Goal: Information Seeking & Learning: Learn about a topic

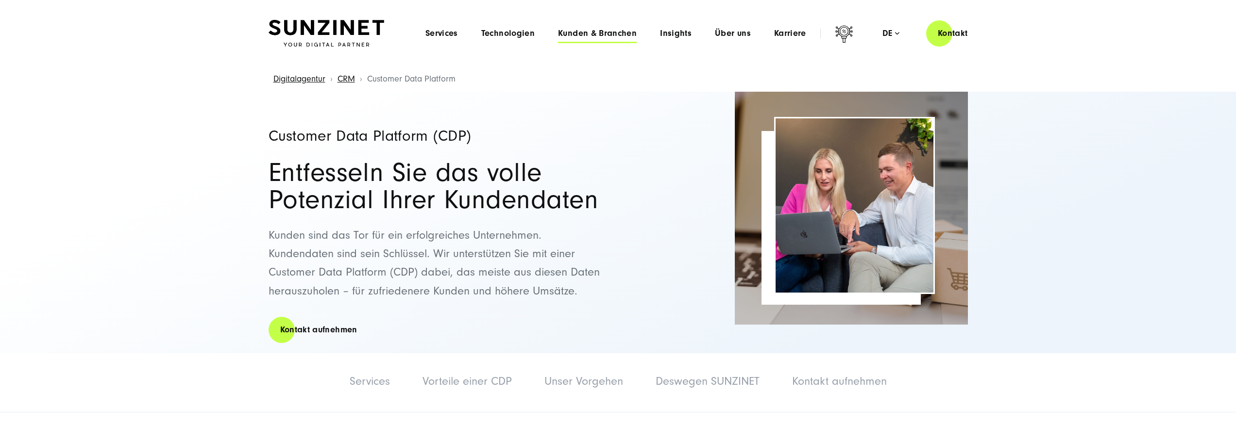
click at [620, 29] on span "Kunden & Branchen" at bounding box center [597, 34] width 79 height 10
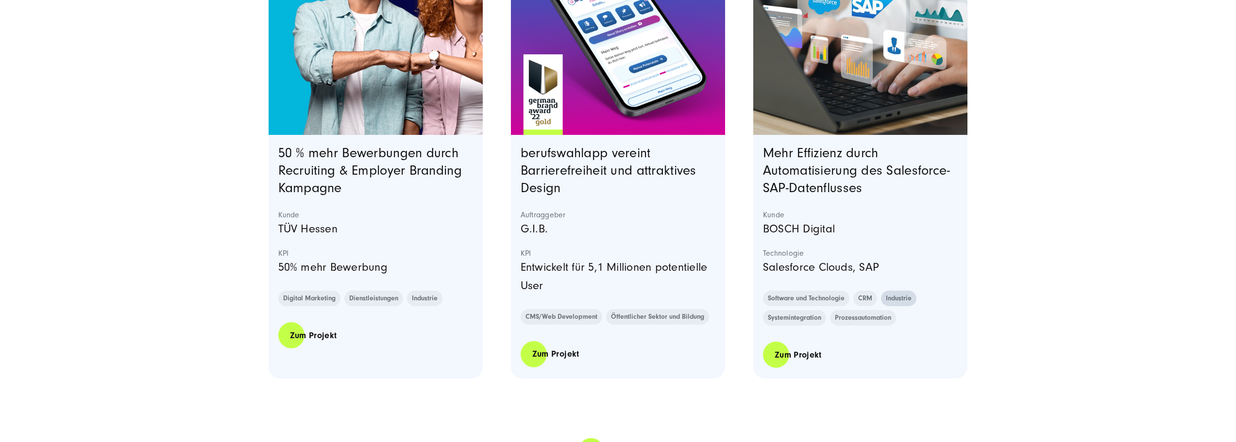
scroll to position [2088, 0]
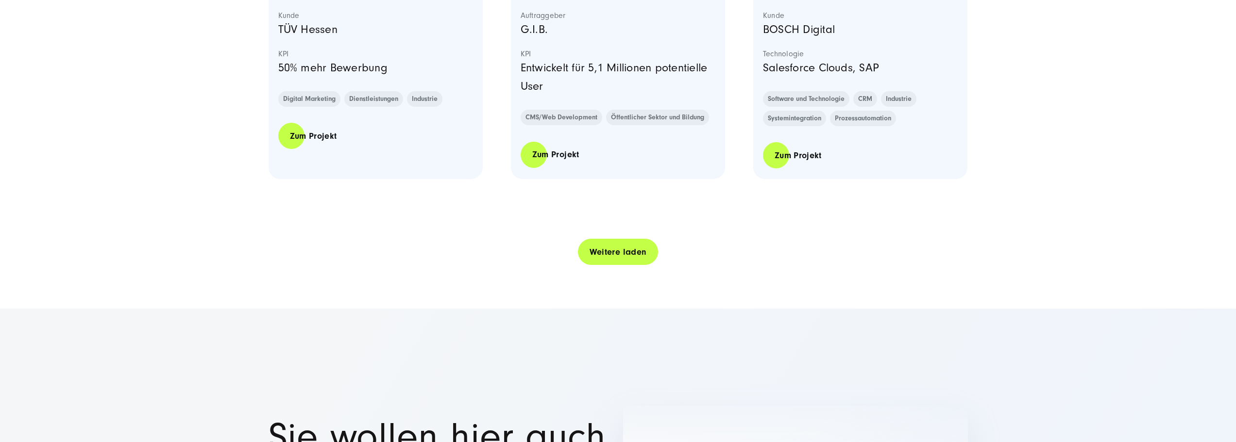
click at [624, 250] on link "Weitere laden" at bounding box center [618, 252] width 81 height 28
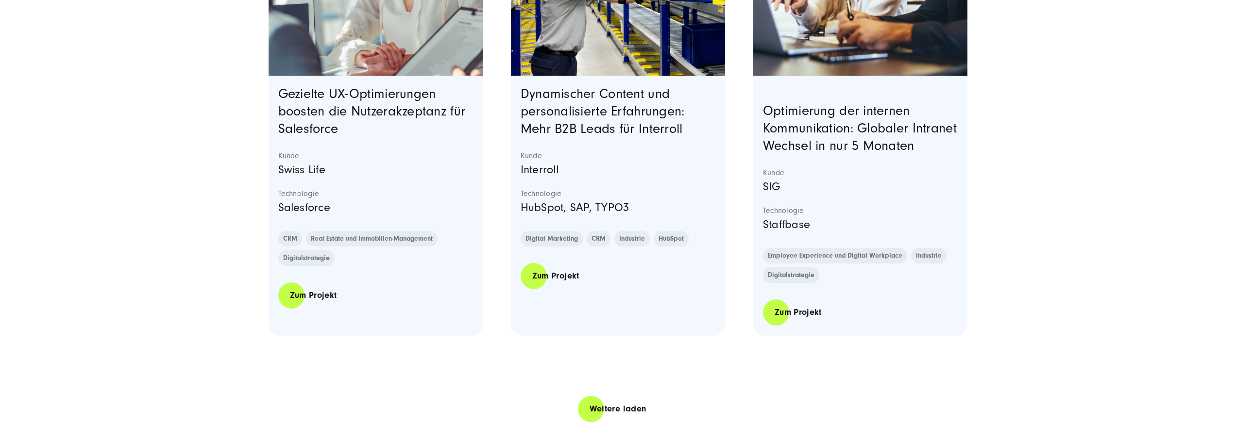
scroll to position [3982, 0]
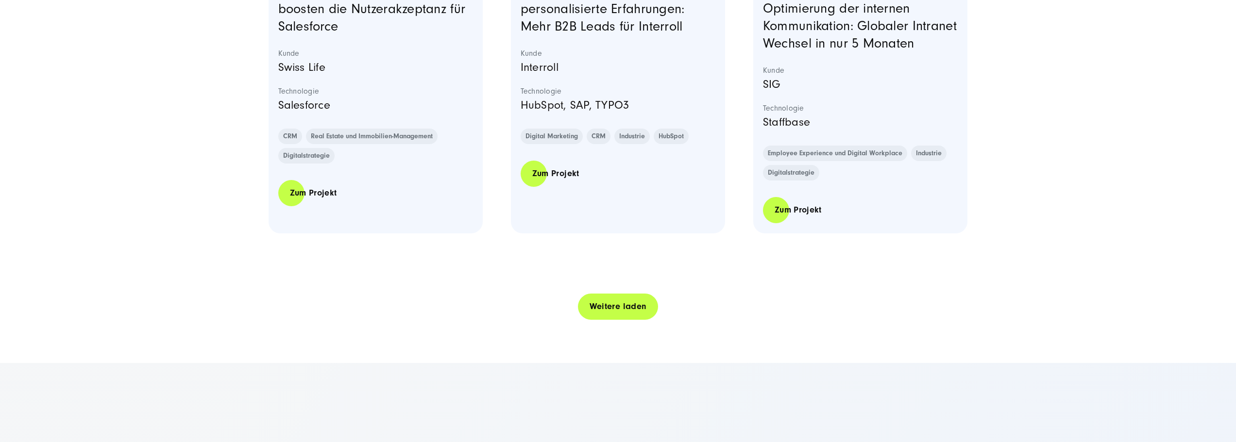
click at [598, 320] on link "Weitere laden" at bounding box center [618, 307] width 81 height 28
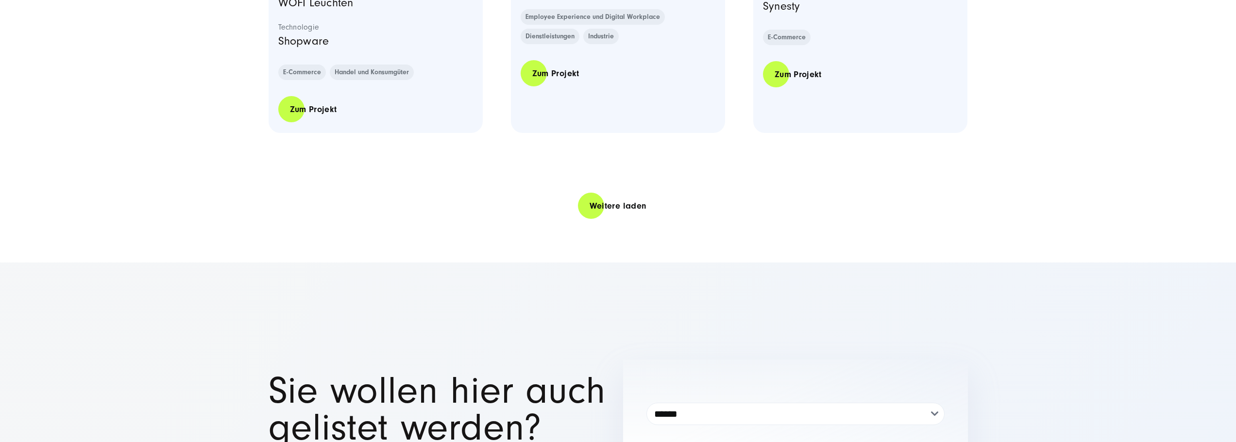
scroll to position [6069, 0]
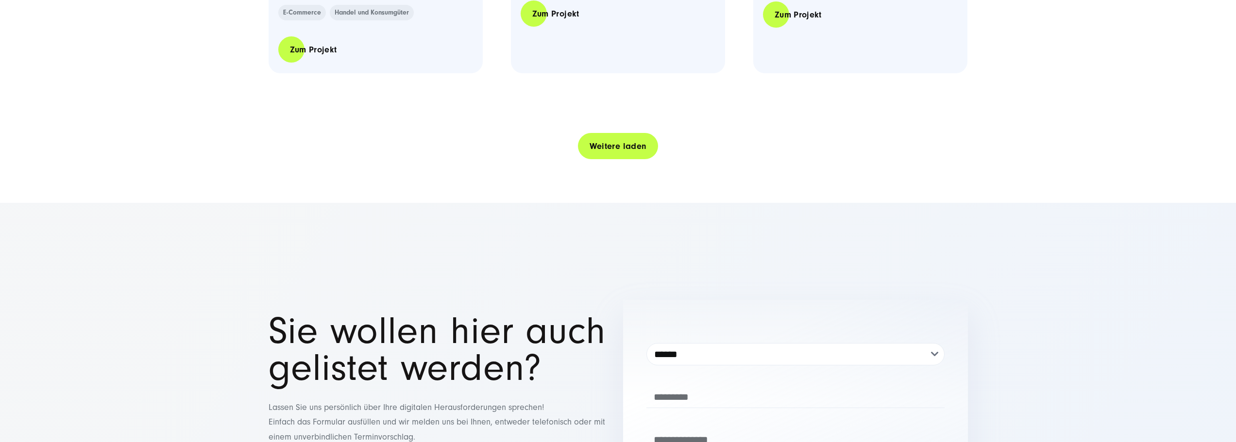
click at [607, 160] on link "Weitere laden" at bounding box center [618, 147] width 81 height 28
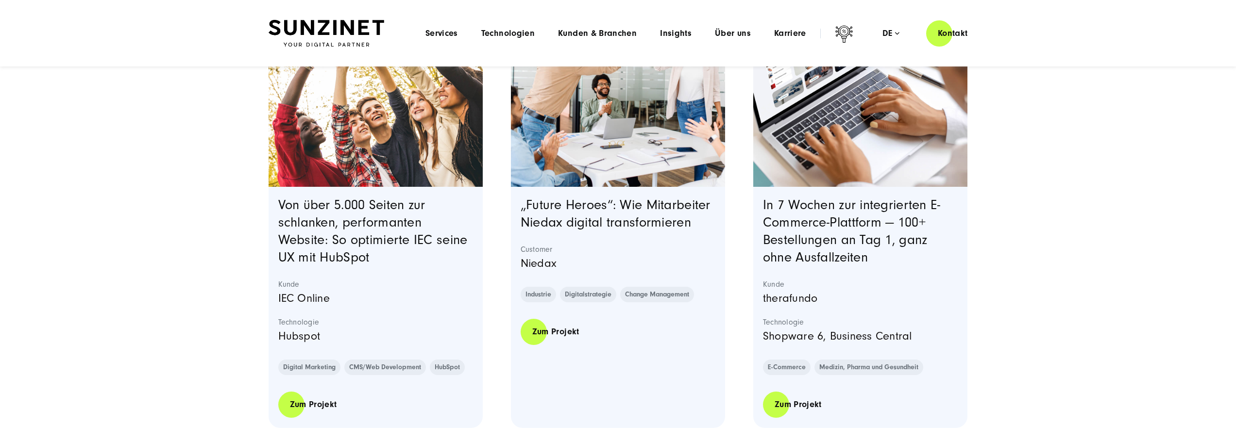
scroll to position [0, 0]
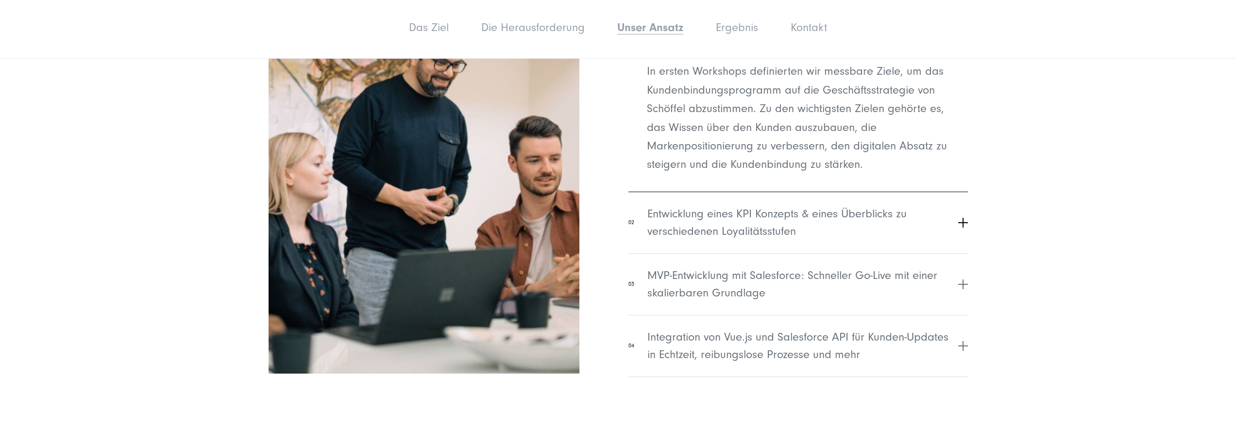
scroll to position [2428, 0]
click at [846, 204] on span "Entwicklung eines KPI Konzepts & eines Überblicks zu verschiedenen Loyalitätsst…" at bounding box center [801, 221] width 308 height 35
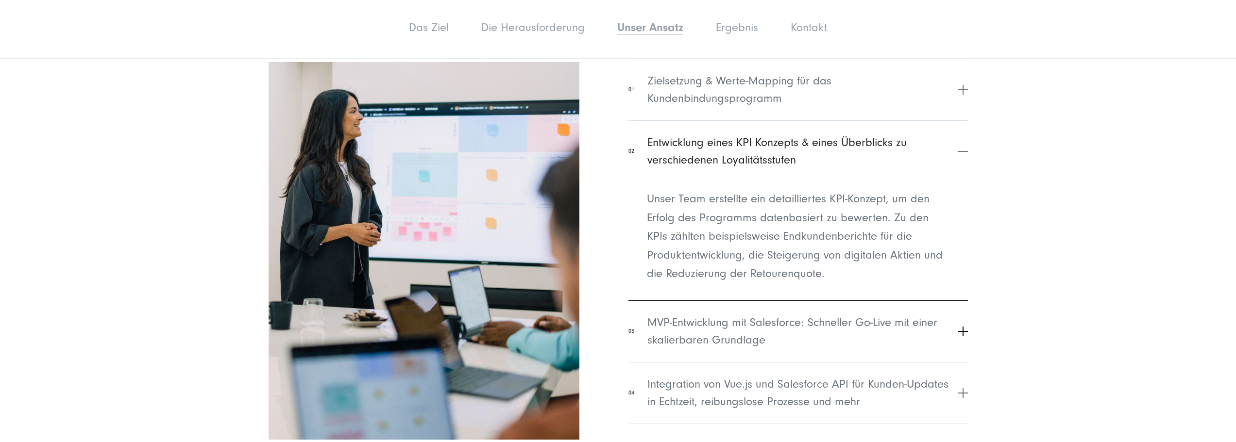
scroll to position [2378, 0]
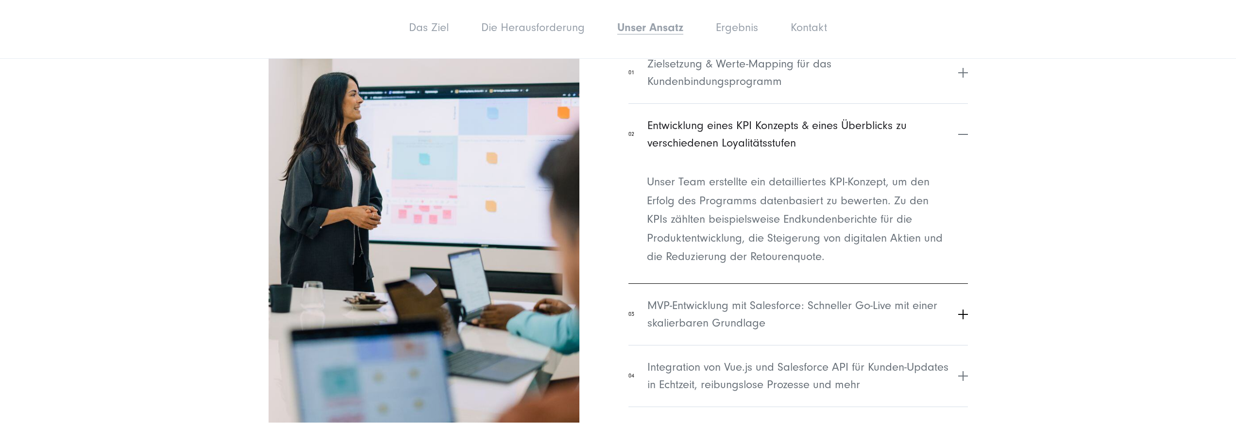
click at [839, 297] on span "MVP-Entwicklung mit Salesforce: Schneller Go-Live mit einer skalierbaren Grundl…" at bounding box center [801, 314] width 308 height 35
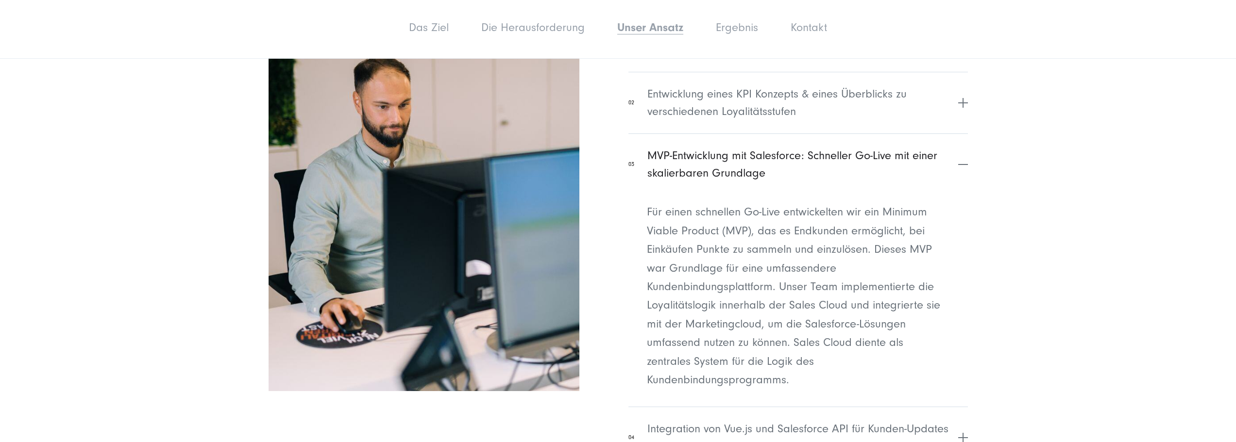
scroll to position [2426, 0]
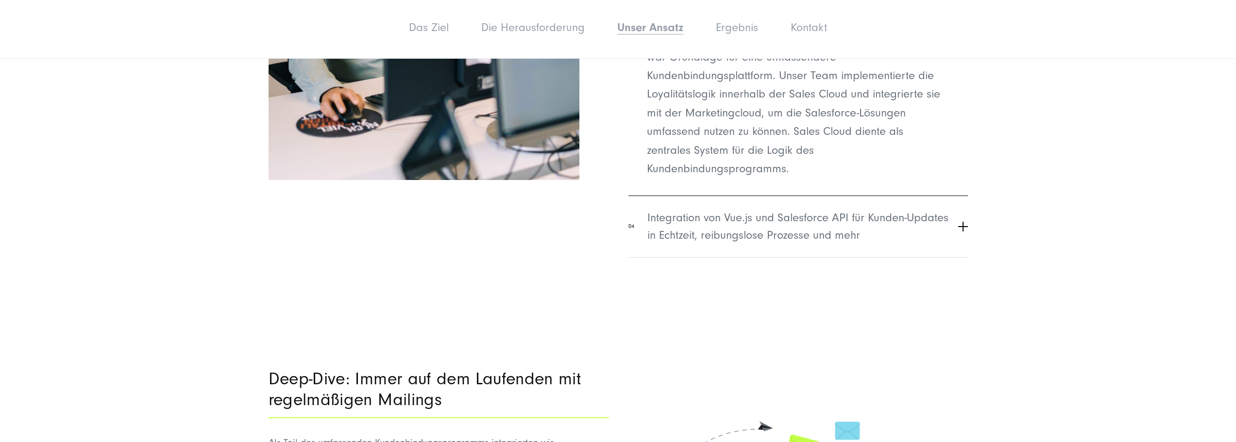
click at [860, 209] on span "Integration von Vue.js und Salesforce API für Kunden-Updates in Echtzeit, reibu…" at bounding box center [801, 226] width 308 height 35
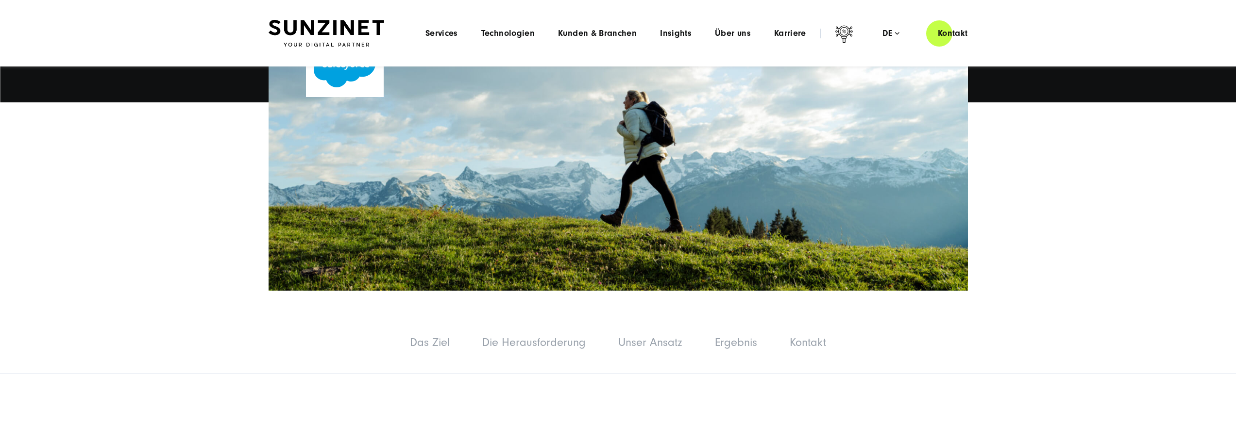
scroll to position [0, 0]
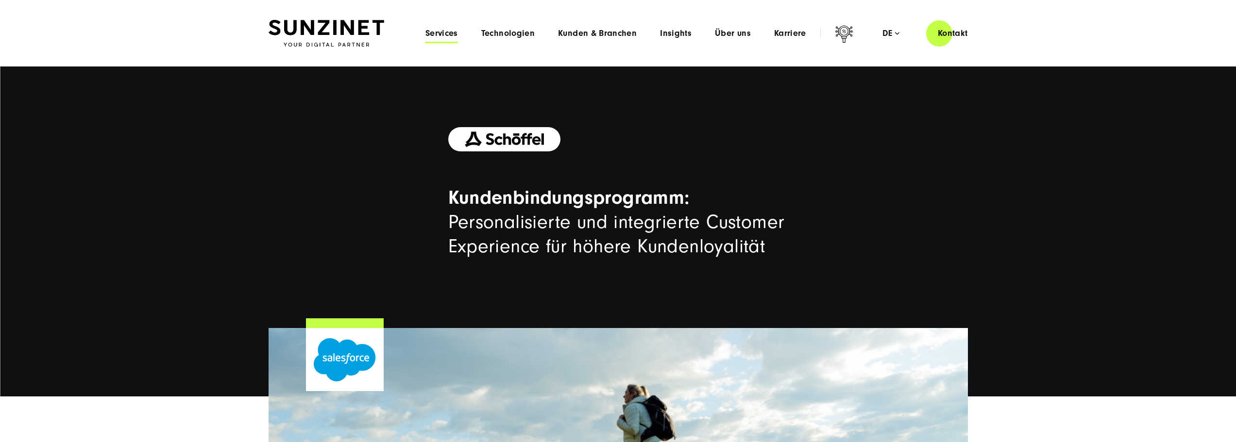
click at [456, 32] on span "Services" at bounding box center [441, 34] width 33 height 10
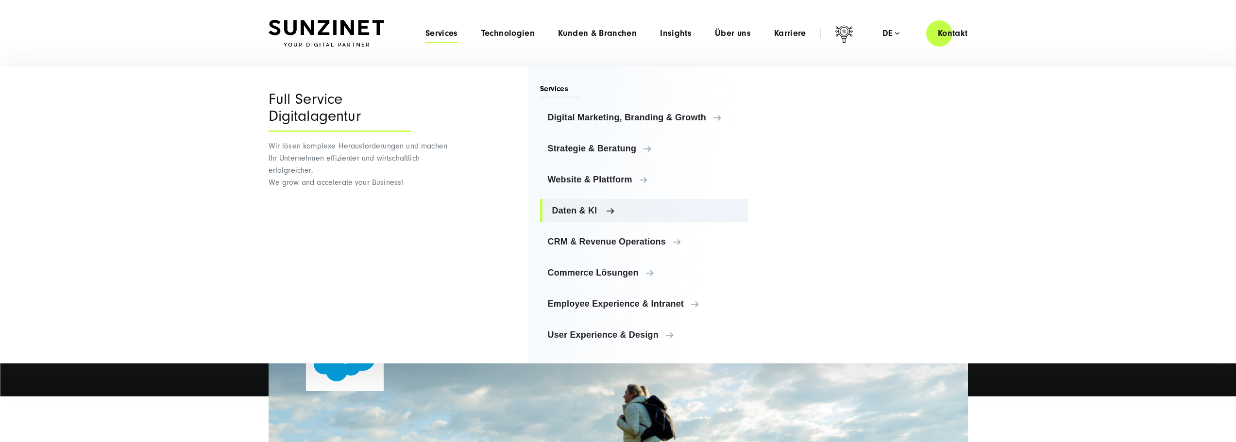
click at [575, 209] on span "Daten & KI" at bounding box center [646, 211] width 188 height 10
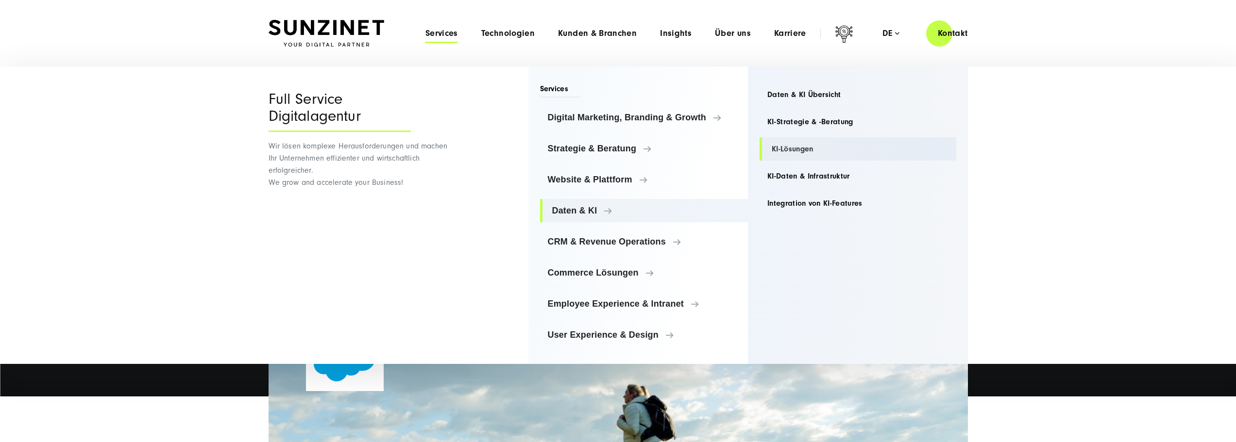
click at [796, 150] on link "KI-Lösungen" at bounding box center [857, 148] width 197 height 23
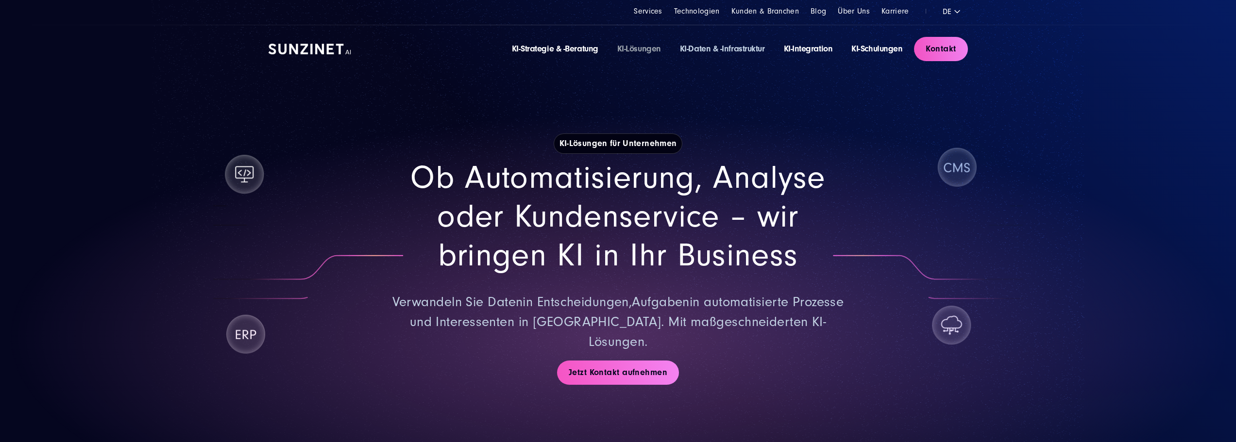
click at [713, 46] on link "KI-Daten & -Infrastruktur" at bounding box center [722, 49] width 85 height 10
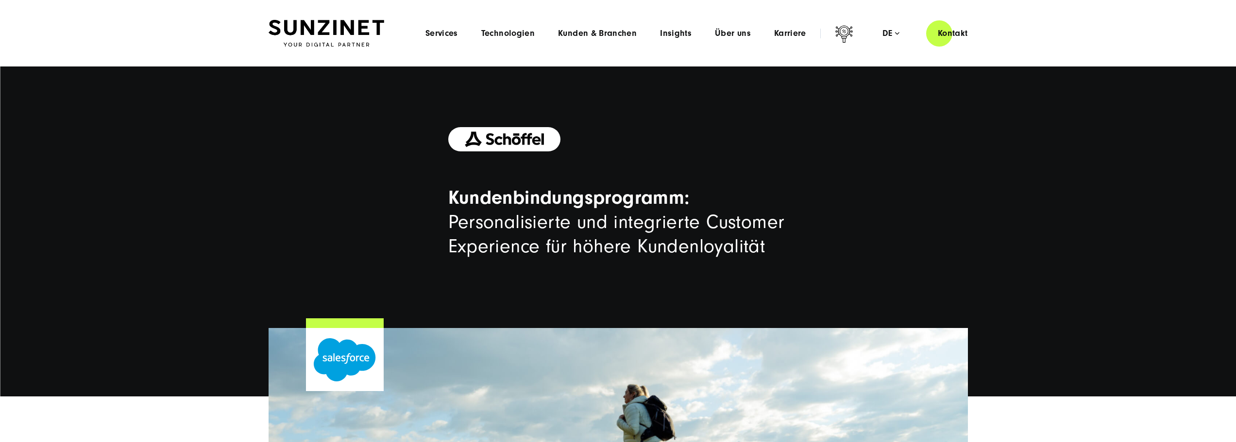
click at [437, 28] on div "Menu Services Menu Full Service Digitalagentur Wir lösen komplexe Herausforderu…" at bounding box center [697, 33] width 566 height 28
click at [442, 32] on span "Services" at bounding box center [441, 34] width 33 height 10
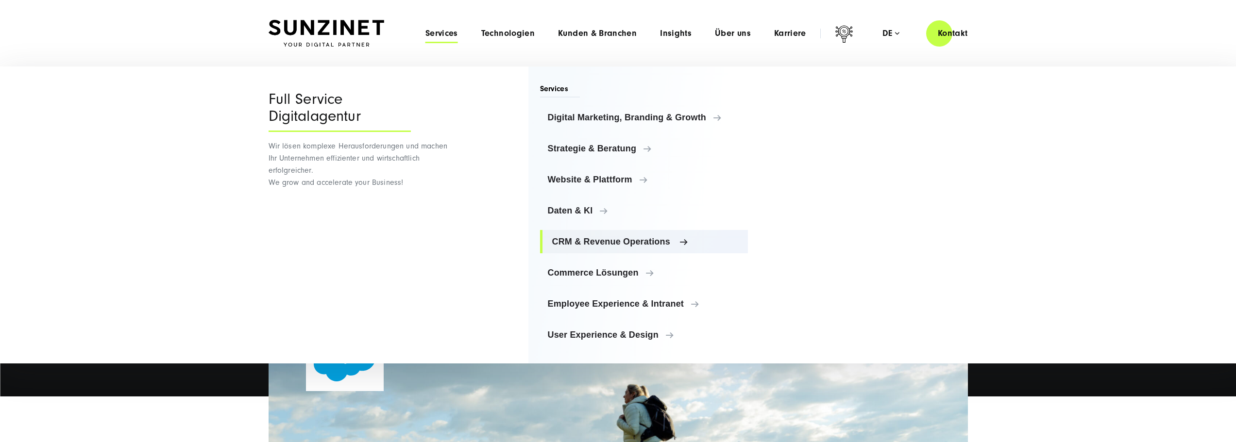
click at [655, 239] on span "CRM & Revenue Operations" at bounding box center [646, 242] width 188 height 10
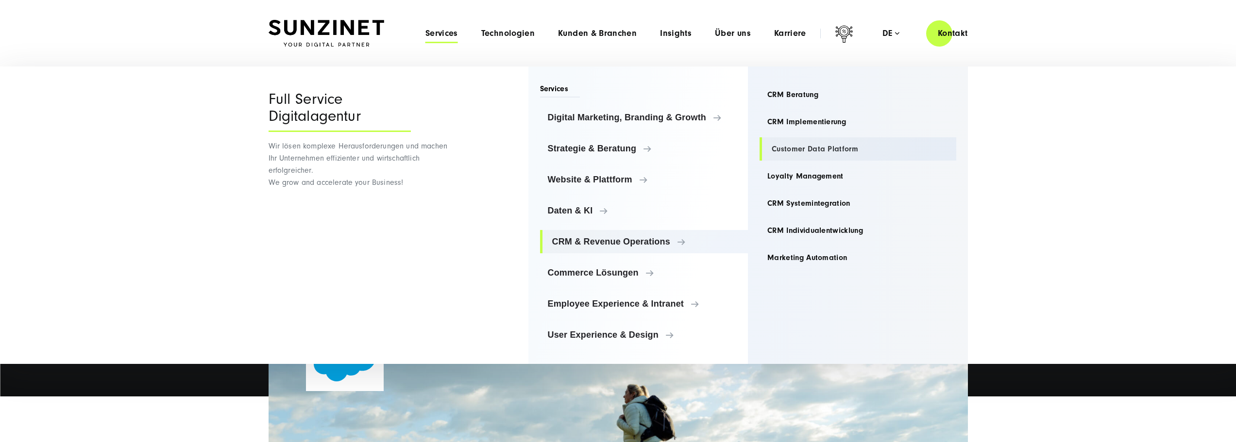
click at [812, 146] on link "Customer Data Platform" at bounding box center [857, 148] width 197 height 23
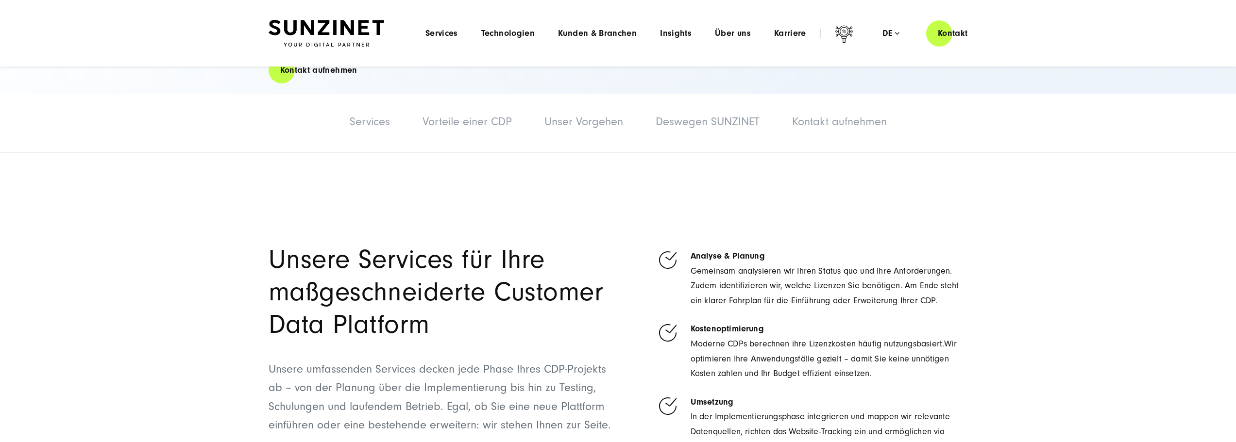
scroll to position [97, 0]
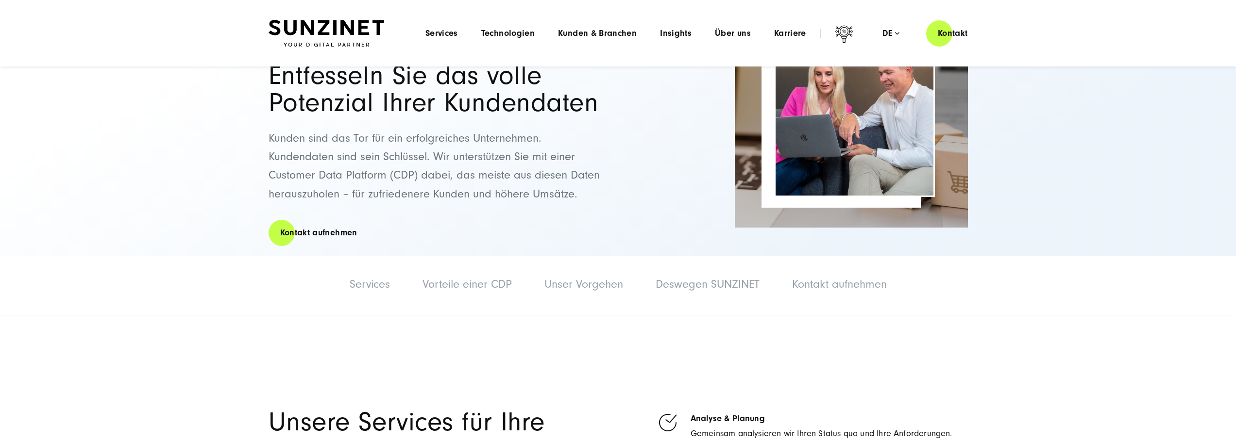
click at [599, 294] on li "Unser Vorgehen" at bounding box center [584, 285] width 108 height 24
click at [599, 287] on link "Unser Vorgehen" at bounding box center [583, 284] width 79 height 13
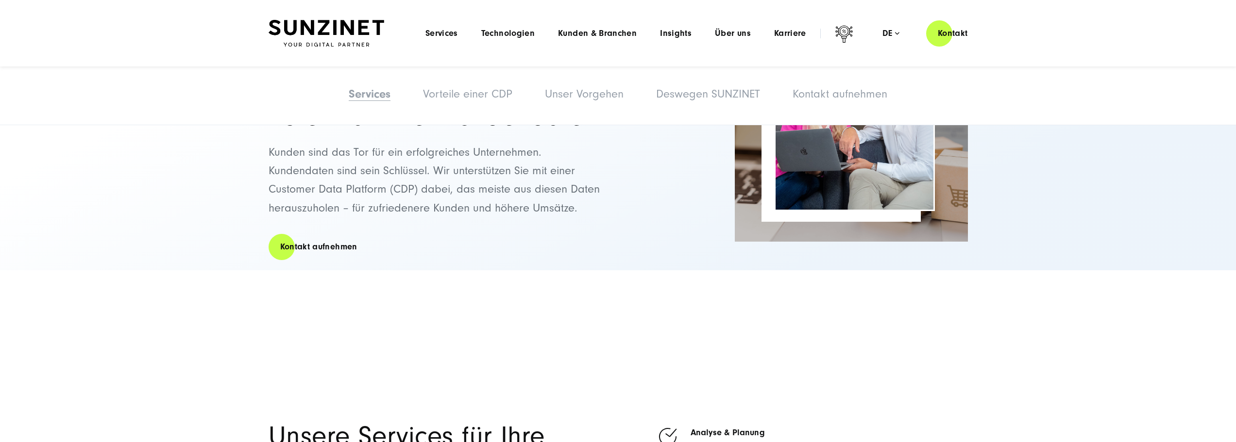
scroll to position [0, 0]
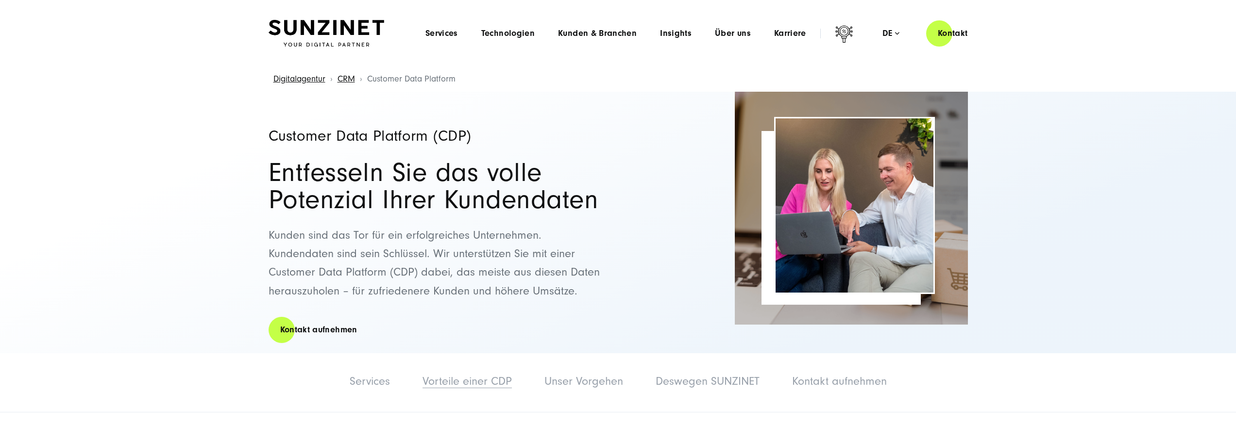
click at [483, 383] on link "Vorteile einer CDP" at bounding box center [466, 381] width 89 height 13
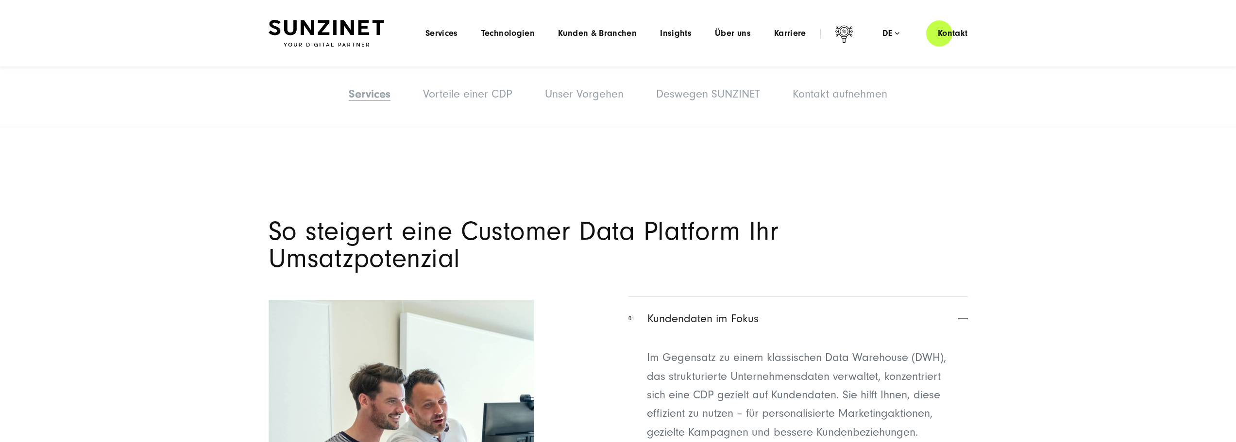
scroll to position [968, 0]
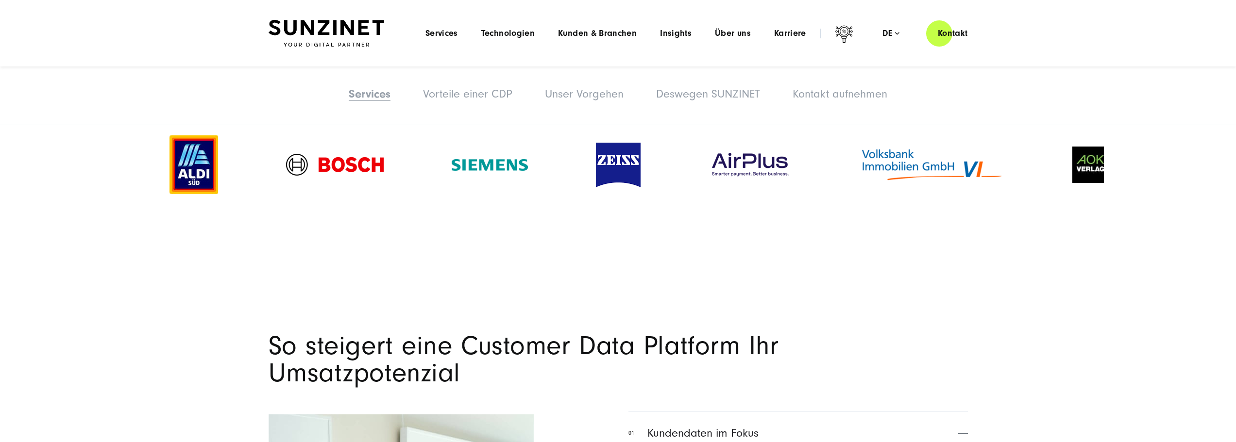
drag, startPoint x: 970, startPoint y: 168, endPoint x: 471, endPoint y: 195, distance: 498.9
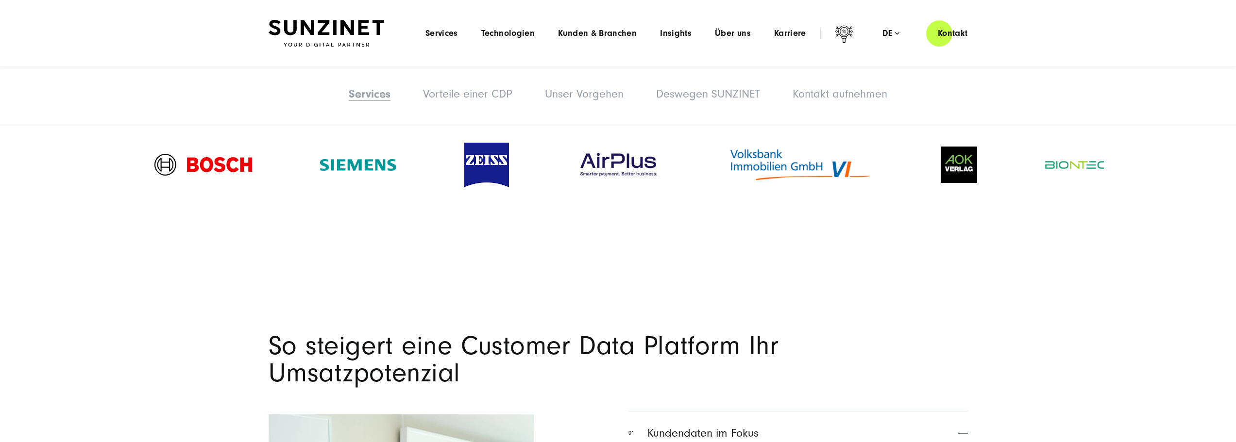
drag, startPoint x: 867, startPoint y: 157, endPoint x: 136, endPoint y: 204, distance: 732.3
click at [127, 207] on section "Unsere Kunden: Wir sind strategischer Partner von" at bounding box center [618, 148] width 1236 height 210
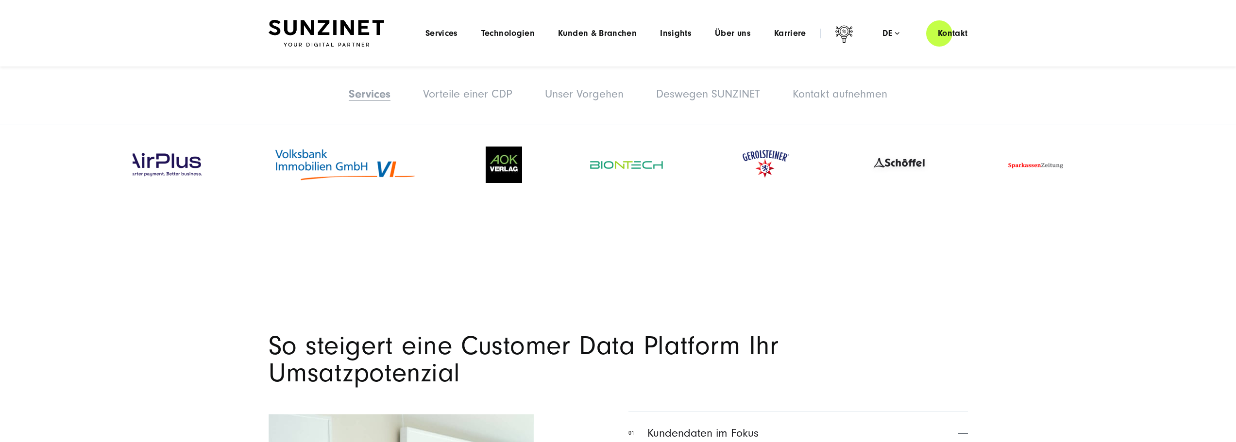
drag, startPoint x: 671, startPoint y: 167, endPoint x: 515, endPoint y: 168, distance: 156.4
click at [521, 167] on div at bounding box center [504, 165] width 104 height 56
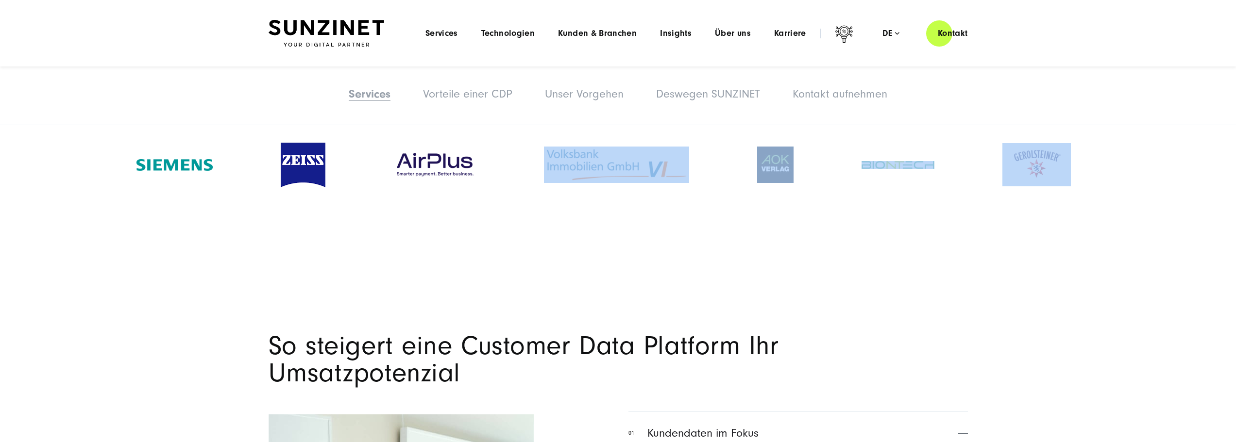
drag, startPoint x: 989, startPoint y: 155, endPoint x: 669, endPoint y: 179, distance: 320.4
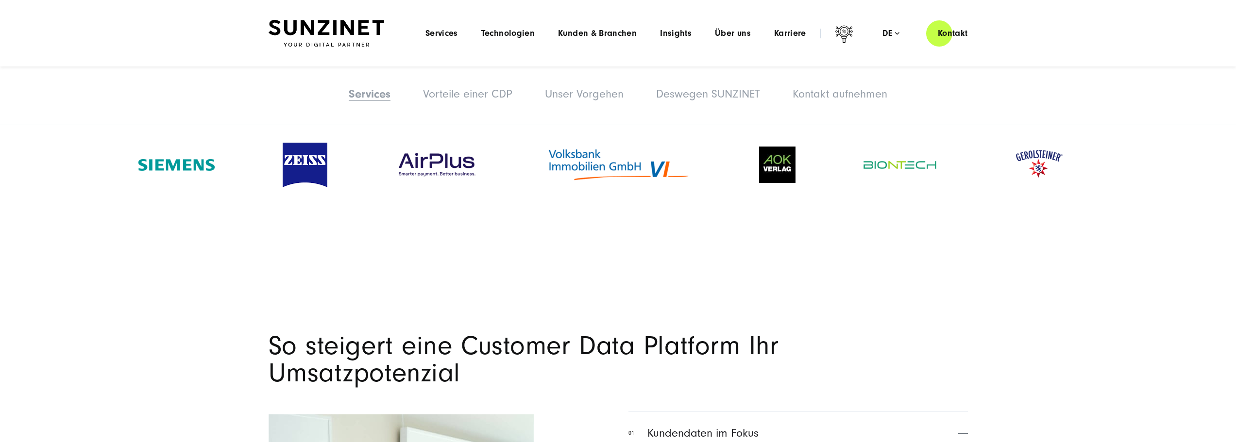
click at [931, 218] on div at bounding box center [618, 164] width 971 height 111
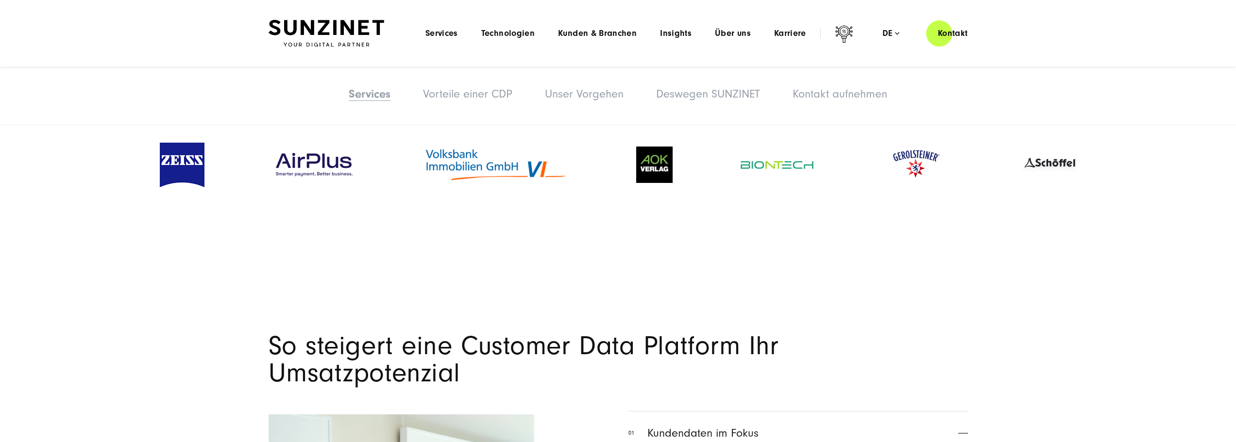
drag, startPoint x: 1029, startPoint y: 160, endPoint x: 482, endPoint y: 183, distance: 547.2
click at [881, 183] on img at bounding box center [915, 164] width 68 height 43
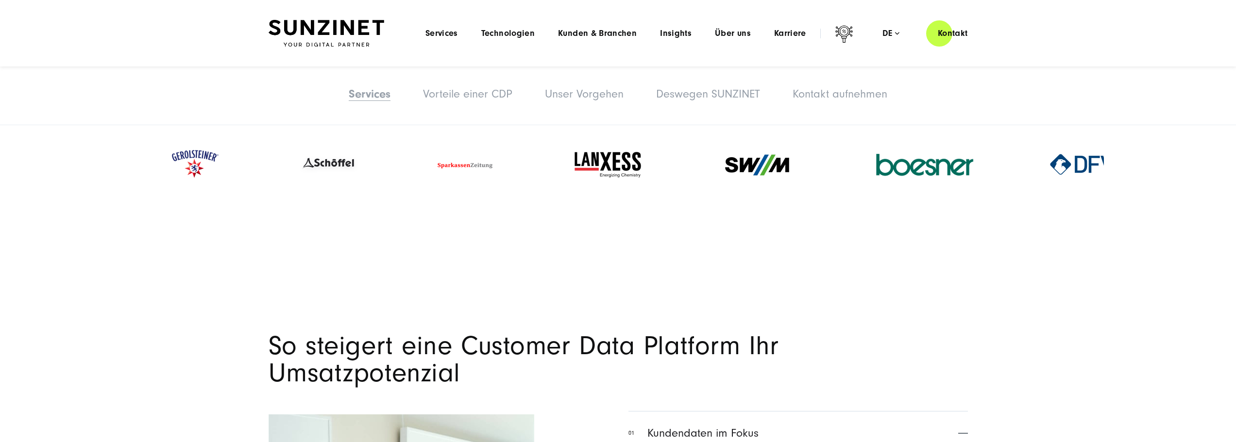
drag, startPoint x: 1042, startPoint y: 153, endPoint x: 358, endPoint y: 189, distance: 685.1
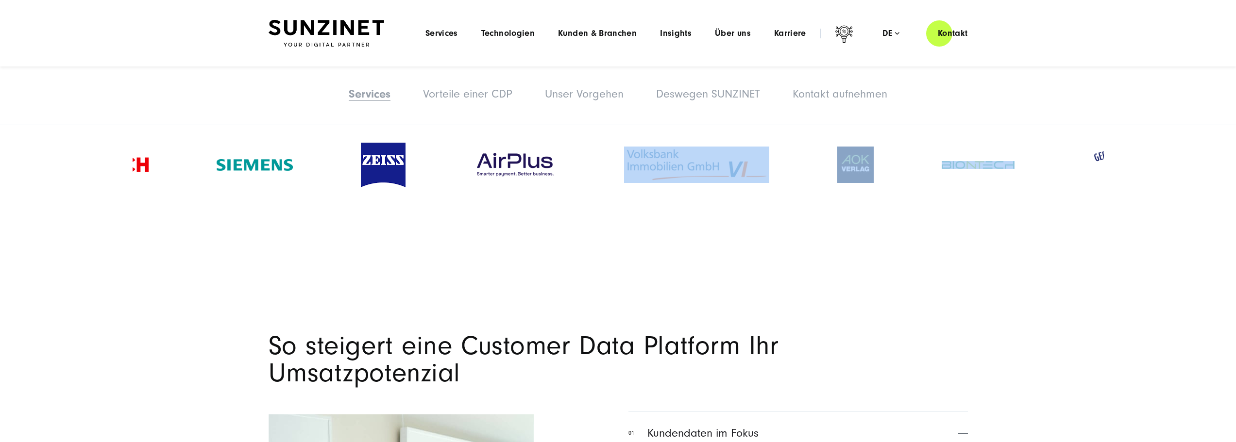
drag, startPoint x: 665, startPoint y: 157, endPoint x: 1243, endPoint y: 146, distance: 577.9
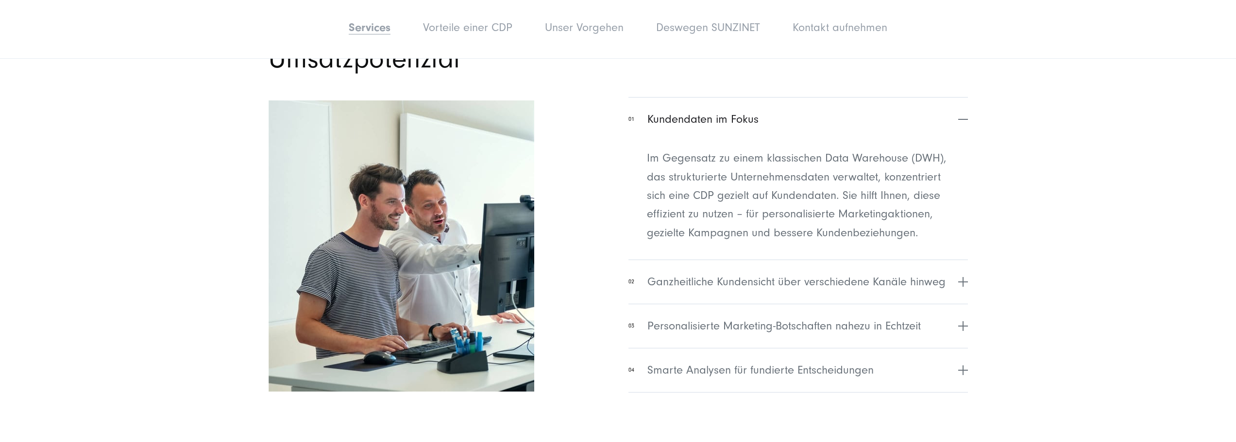
scroll to position [1308, 0]
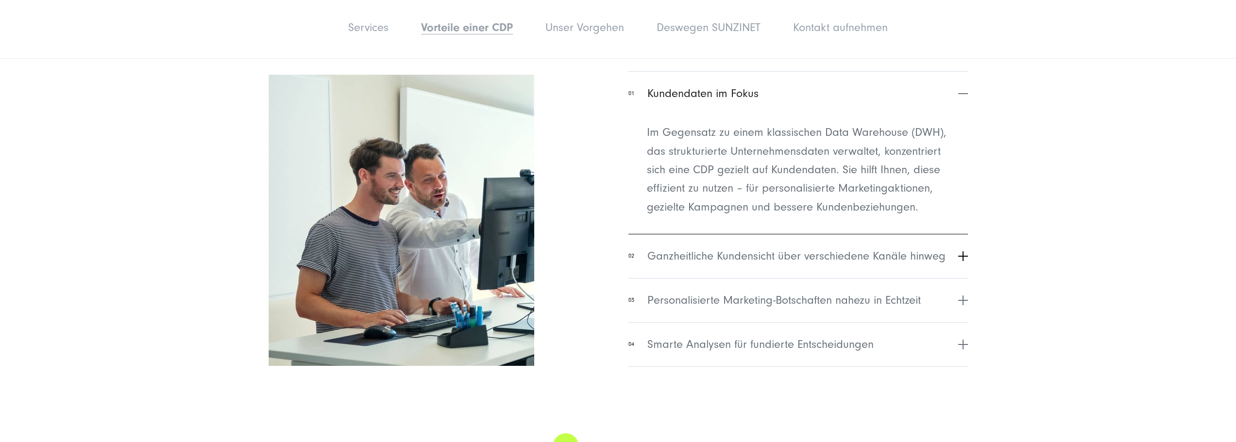
click at [765, 257] on span "Ganzheitliche Kundensicht über verschiedene Kanäle hinweg" at bounding box center [796, 256] width 298 height 17
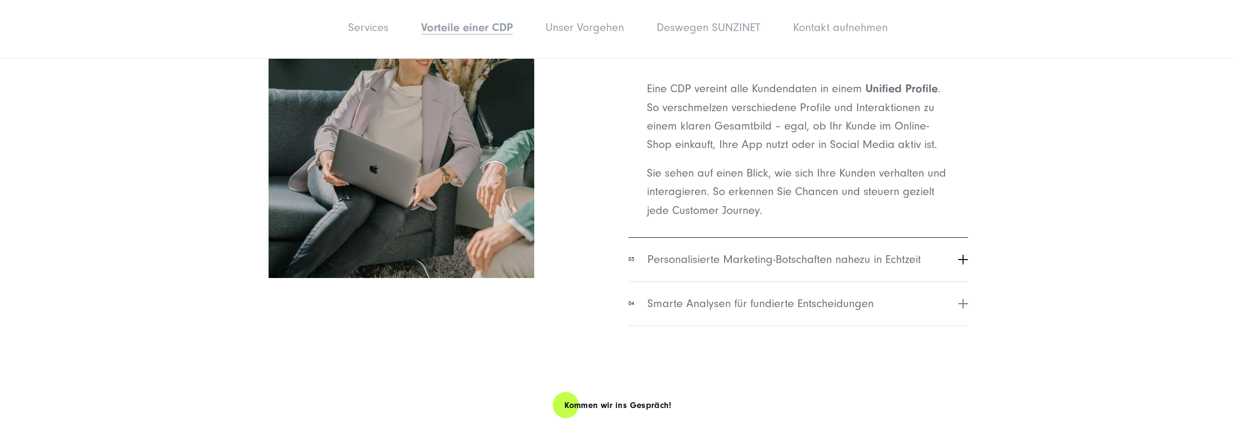
scroll to position [1405, 0]
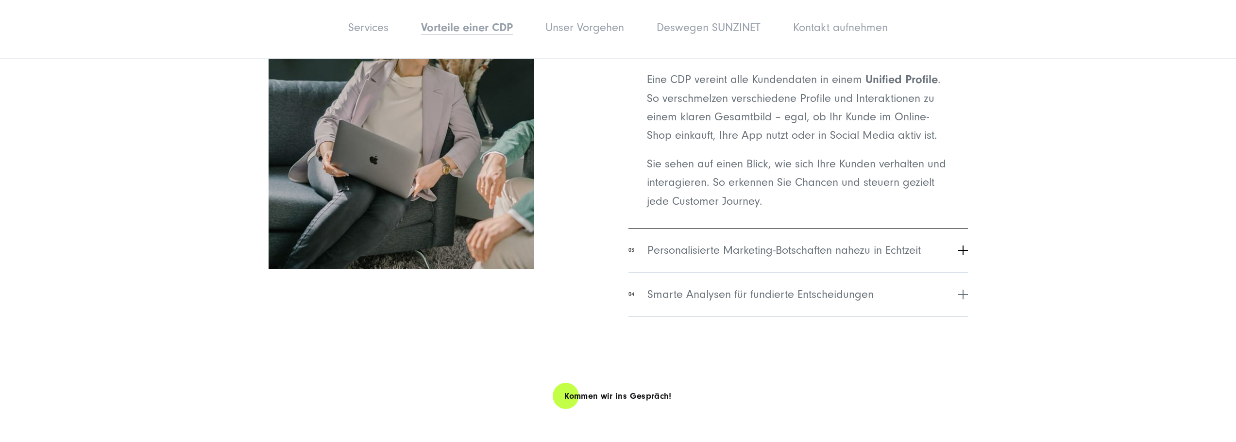
click at [757, 257] on span "Personalisierte Marketing-Botschaften nahezu in Echtzeit" at bounding box center [783, 250] width 273 height 17
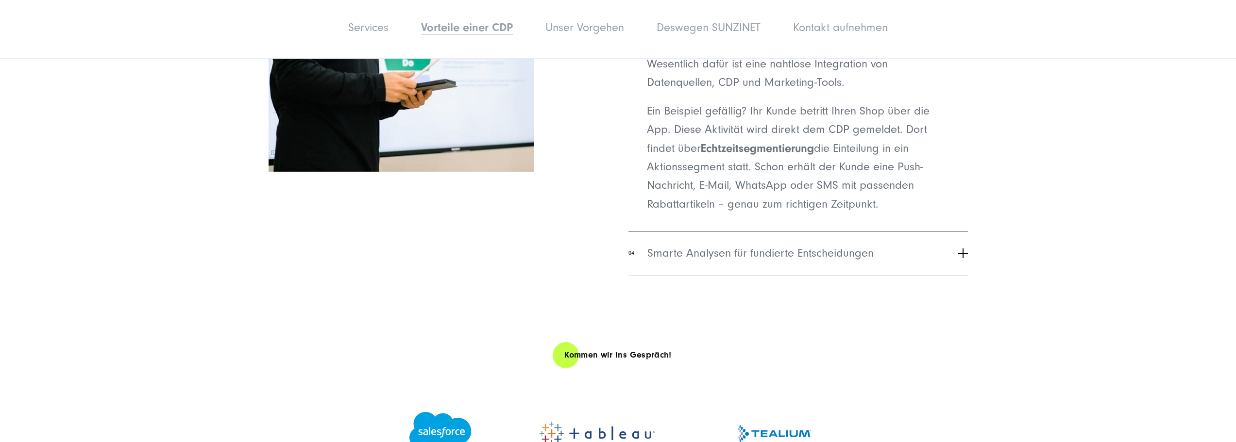
click at [759, 255] on span "Smarte Analysen für fundierte Entscheidungen" at bounding box center [760, 253] width 226 height 17
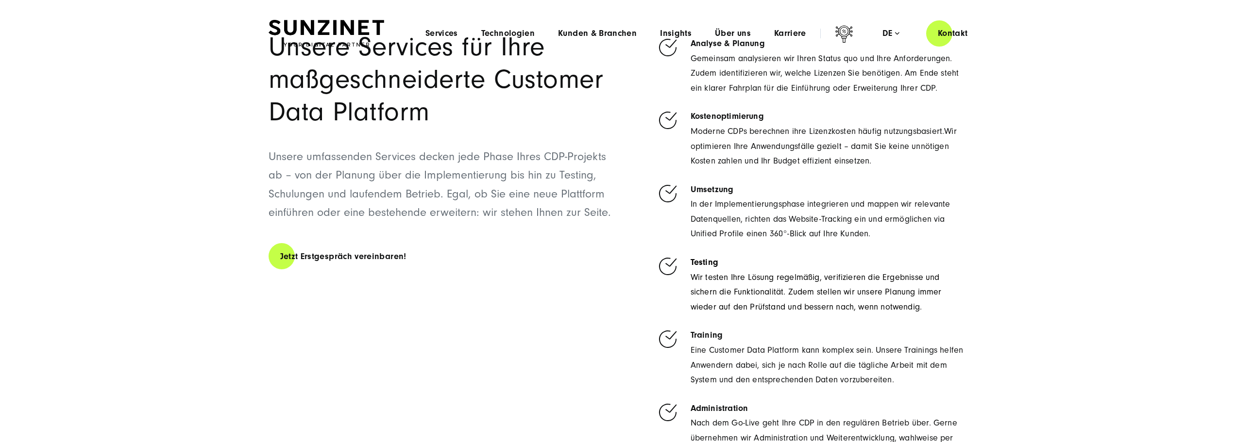
scroll to position [0, 0]
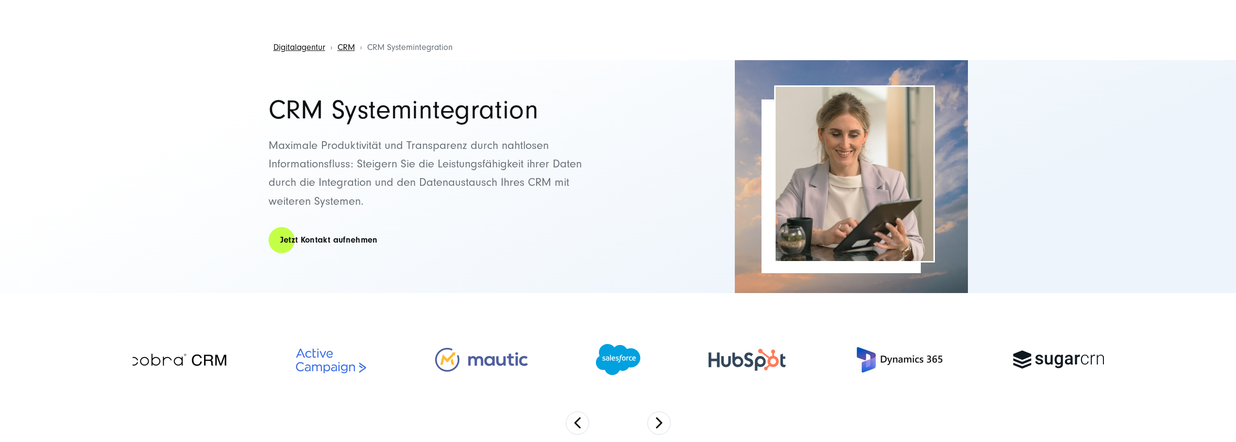
scroll to position [49, 0]
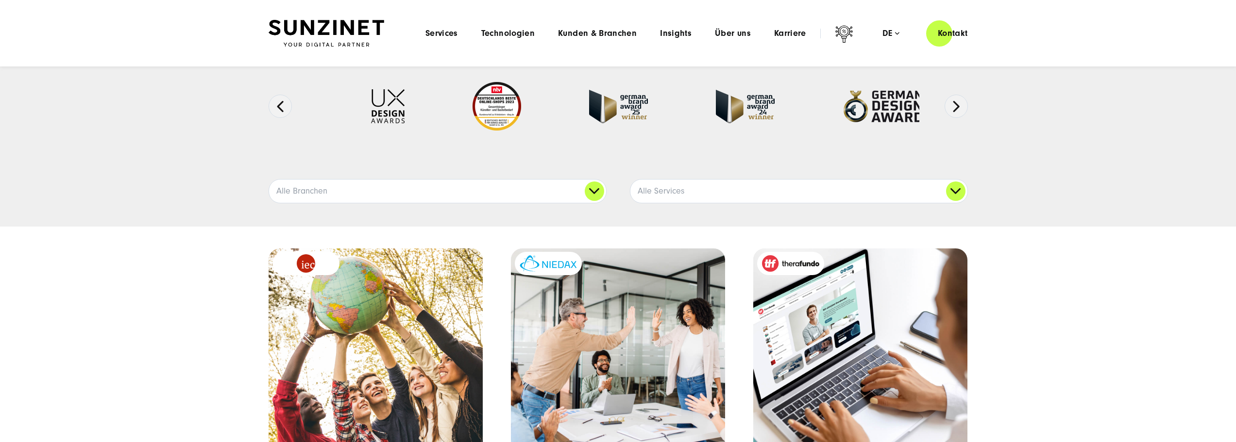
scroll to position [97, 0]
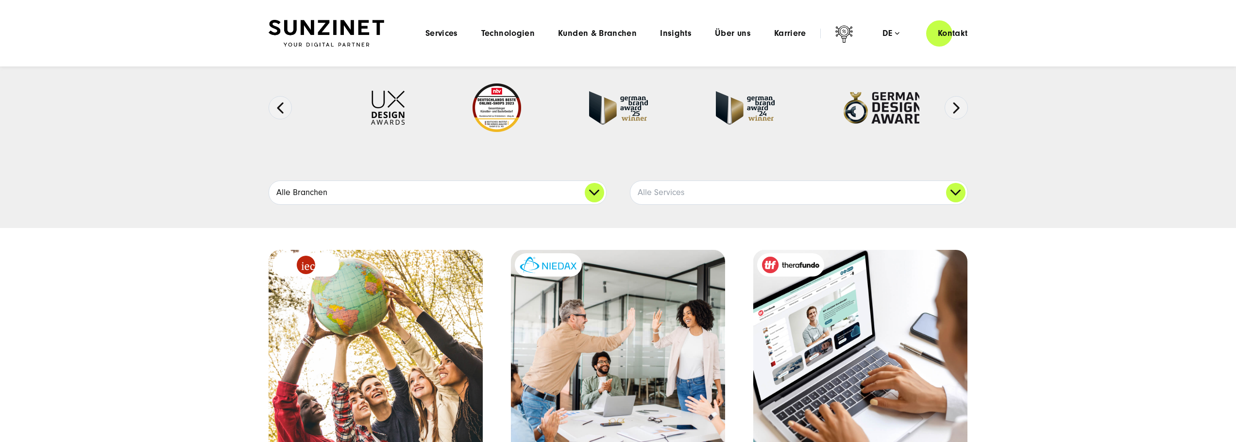
click at [460, 198] on link "Alle Branchen" at bounding box center [437, 192] width 337 height 23
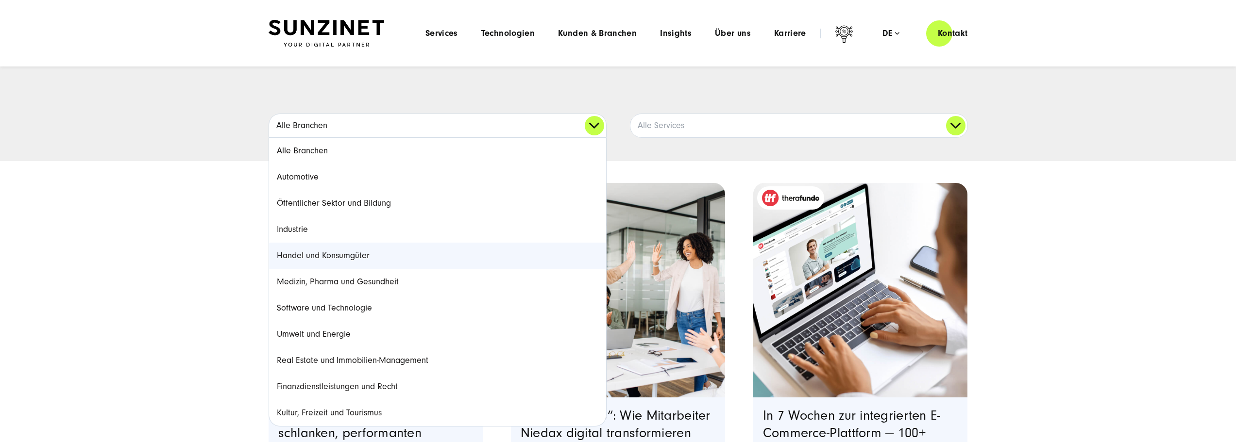
scroll to position [146, 0]
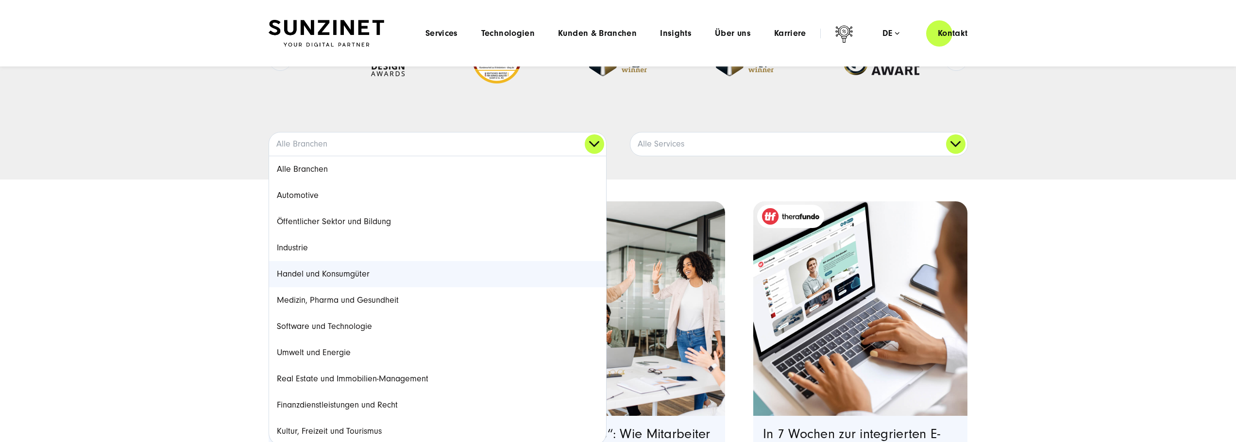
click at [336, 271] on link "Handel und Konsumgüter" at bounding box center [437, 274] width 337 height 26
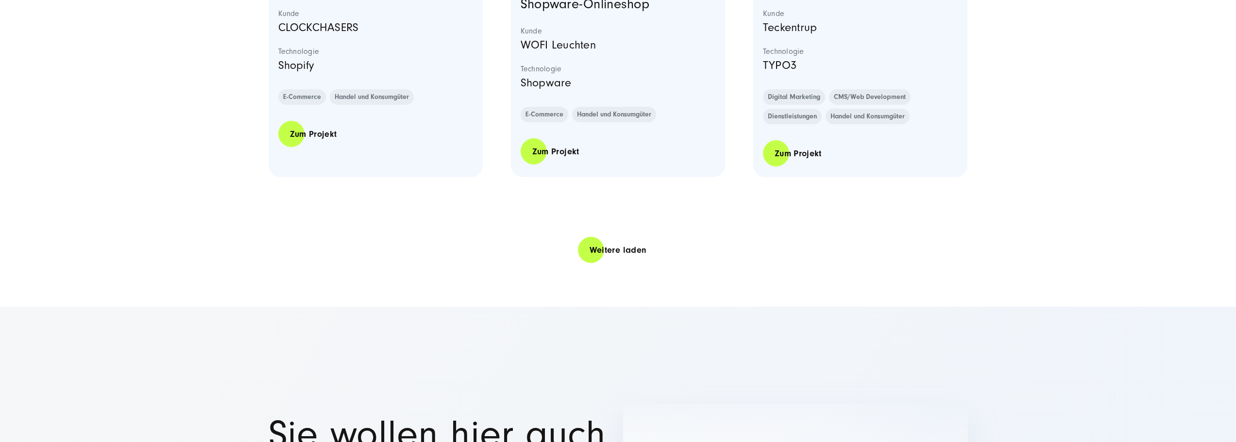
scroll to position [2136, 0]
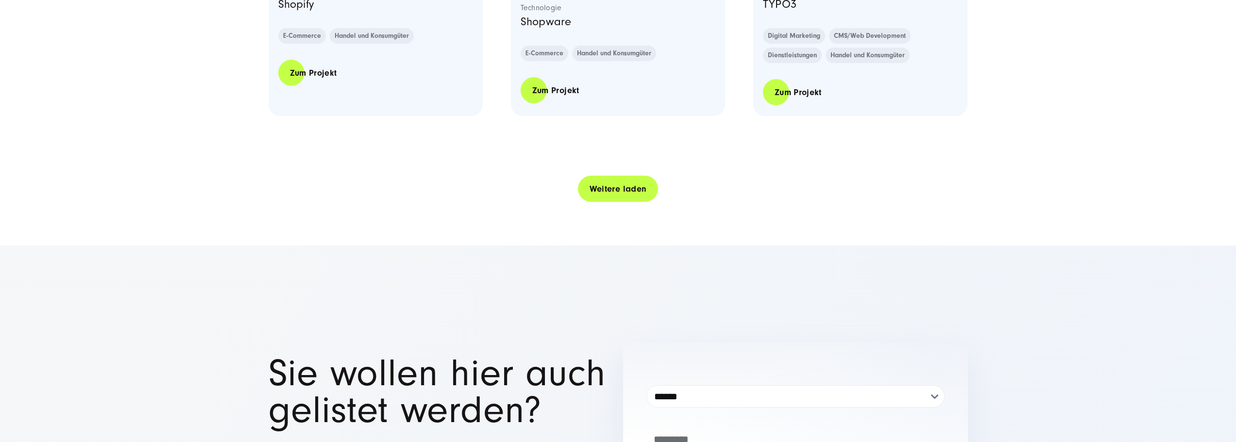
click at [616, 185] on link "Weitere laden" at bounding box center [618, 189] width 81 height 28
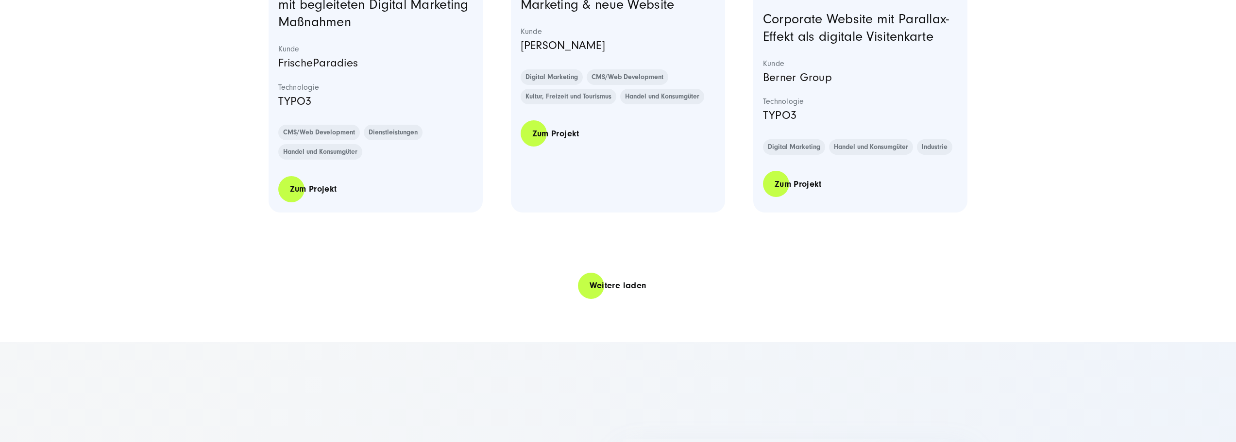
scroll to position [3982, 0]
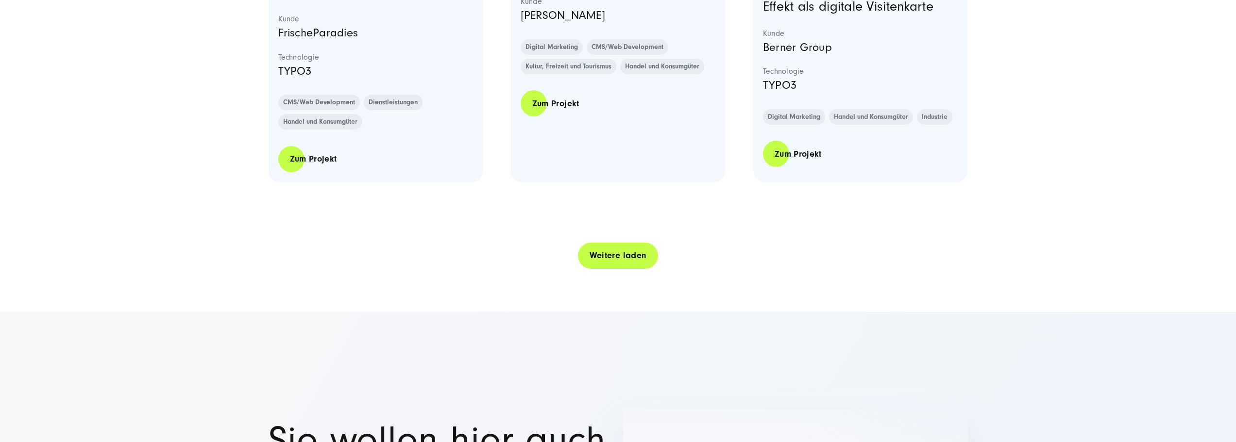
click at [603, 263] on link "Weitere laden" at bounding box center [618, 256] width 81 height 28
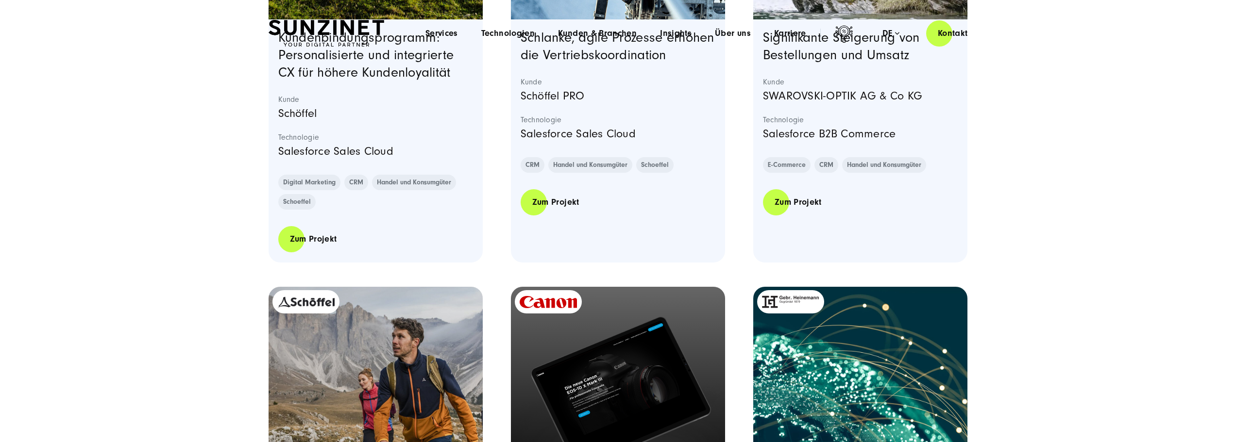
scroll to position [0, 0]
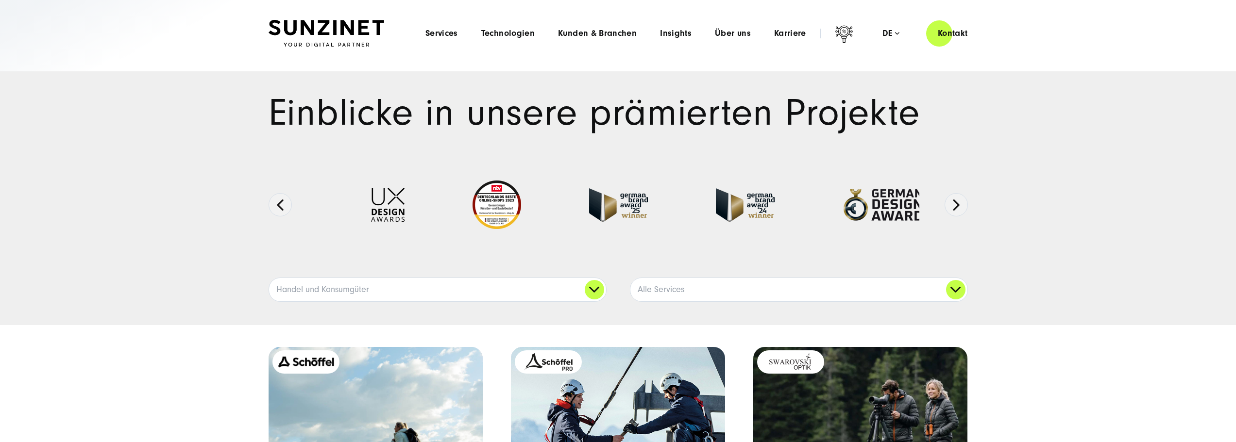
click at [1097, 212] on div "Einblicke in unsere prämierten Projekte Ausgezeichnete Arbeiten:" at bounding box center [618, 198] width 1236 height 254
click at [282, 201] on button "Previous" at bounding box center [280, 204] width 23 height 23
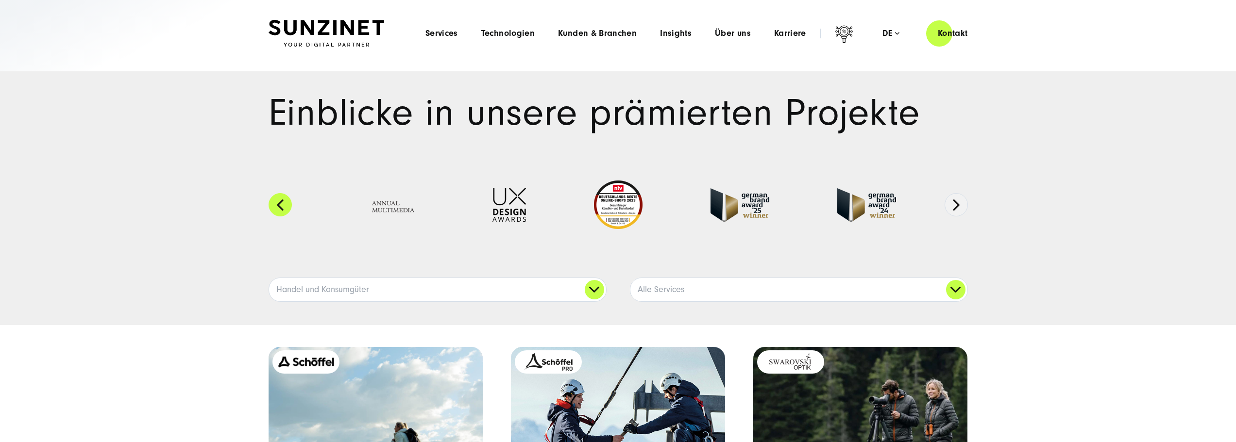
click at [282, 201] on button "Previous" at bounding box center [280, 204] width 23 height 23
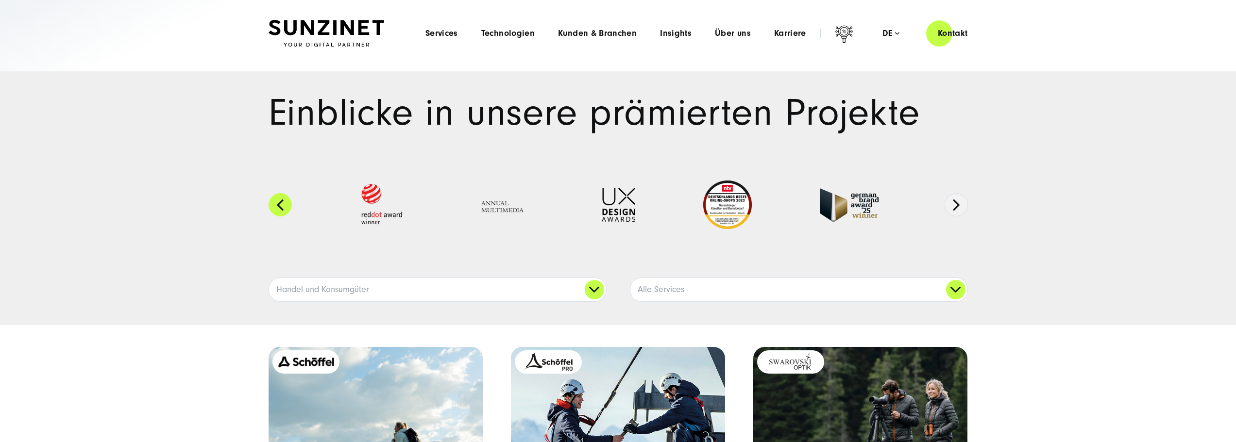
click at [282, 201] on button "Previous" at bounding box center [280, 204] width 23 height 23
